Goal: Check status: Check status

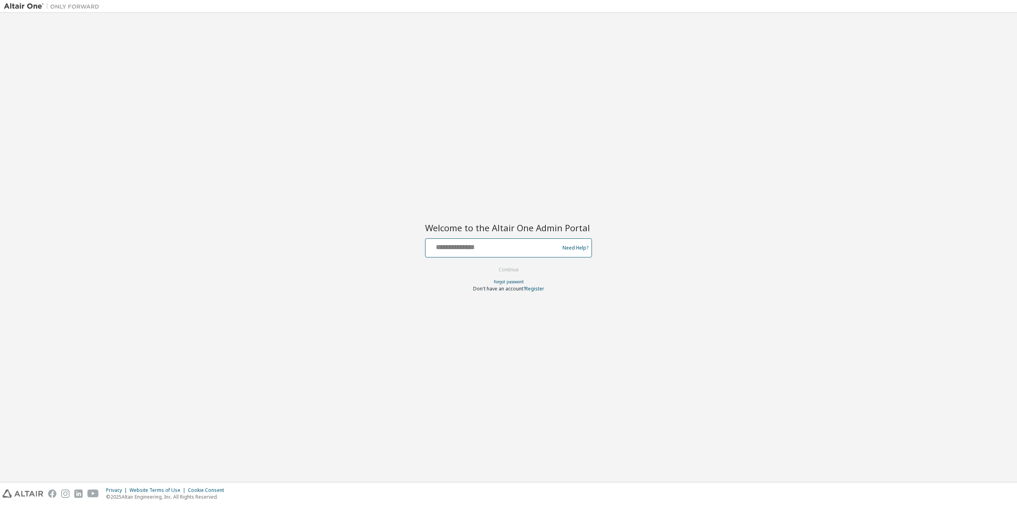
click at [479, 241] on input "text" at bounding box center [494, 246] width 130 height 12
type input "**********"
click at [501, 264] on button "Continue" at bounding box center [508, 270] width 37 height 12
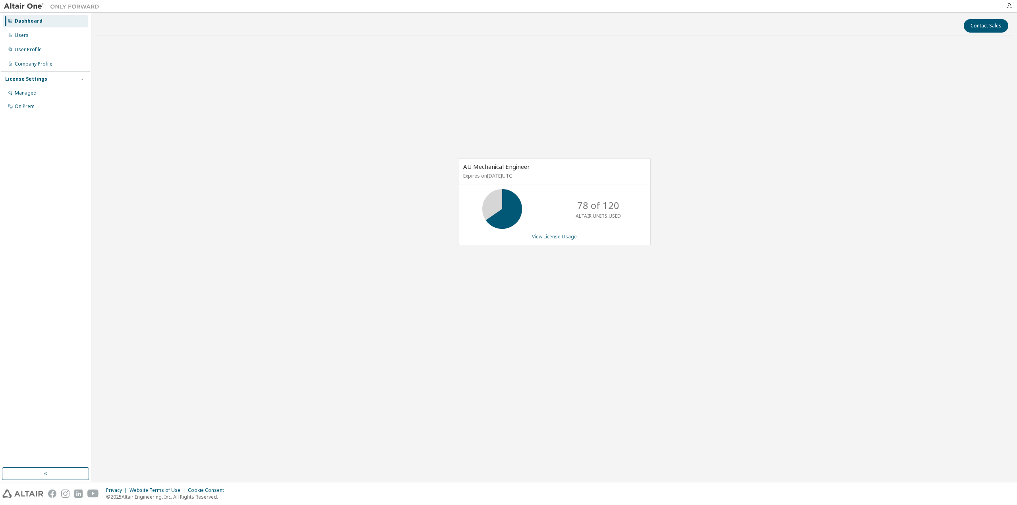
click at [547, 234] on link "View License Usage" at bounding box center [554, 236] width 45 height 7
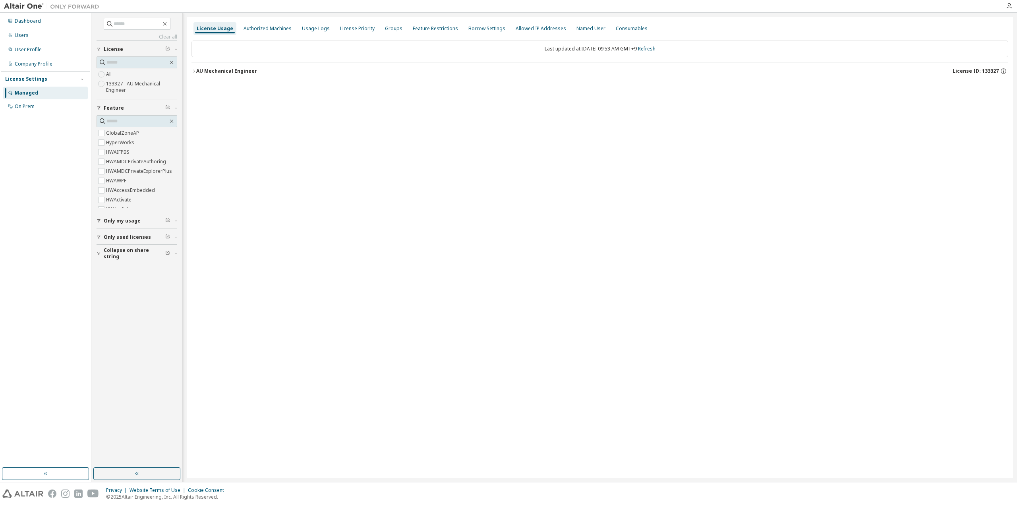
click at [191, 70] on icon "button" at bounding box center [193, 71] width 5 height 5
click at [118, 236] on span "Only used licenses" at bounding box center [127, 237] width 47 height 6
click at [194, 70] on icon "button" at bounding box center [193, 71] width 5 height 5
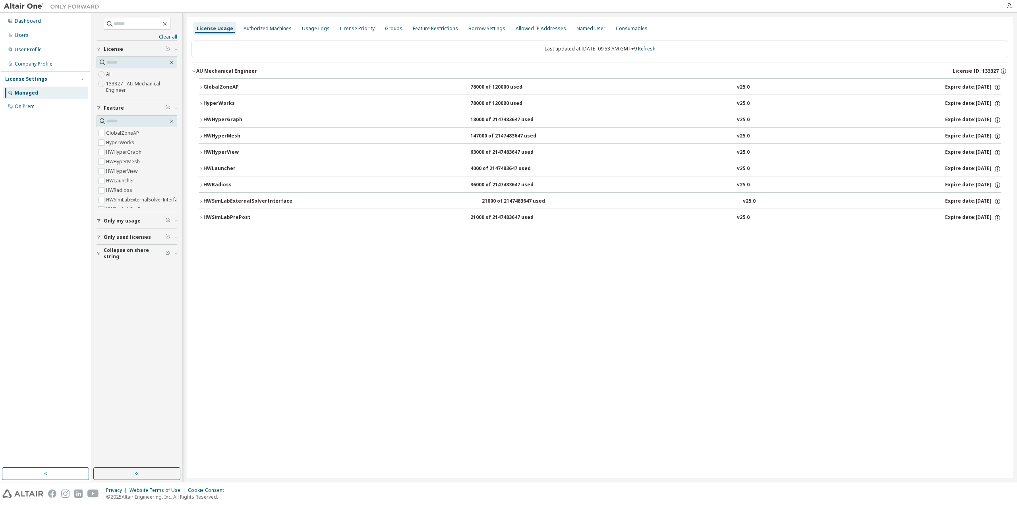
click at [199, 103] on icon "button" at bounding box center [201, 103] width 5 height 5
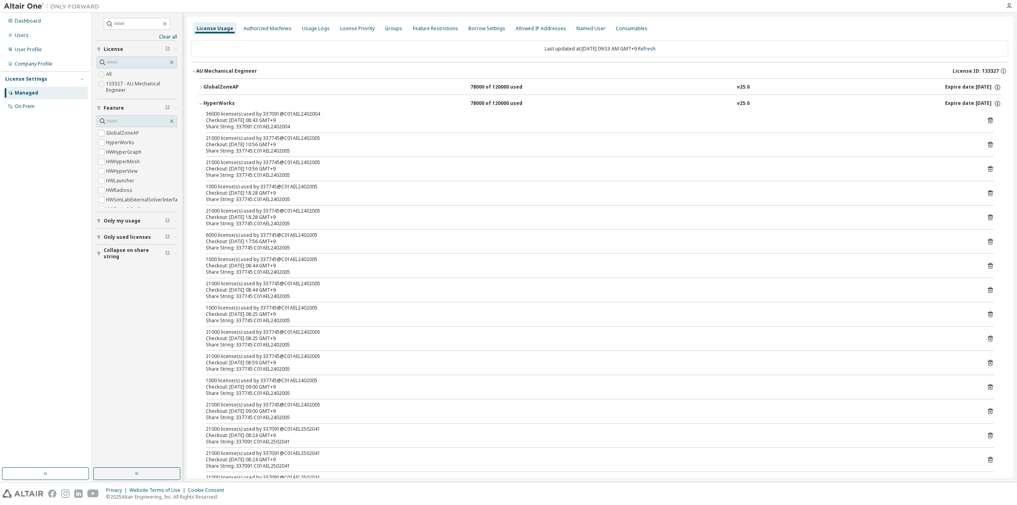
click at [200, 105] on icon "button" at bounding box center [201, 103] width 5 height 5
